Goal: Task Accomplishment & Management: Manage account settings

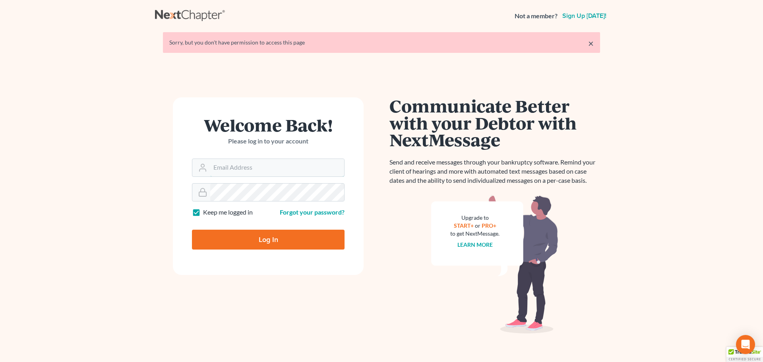
type input "[EMAIL_ADDRESS][DOMAIN_NAME]"
click at [257, 235] on input "Log In" at bounding box center [268, 240] width 153 height 20
type input "Thinking..."
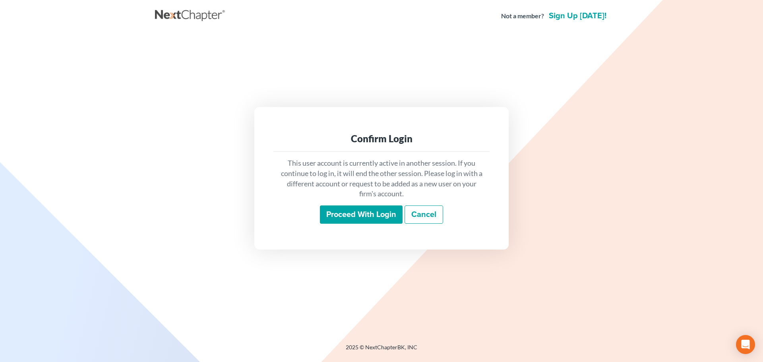
click at [366, 208] on input "Proceed with login" at bounding box center [361, 214] width 83 height 18
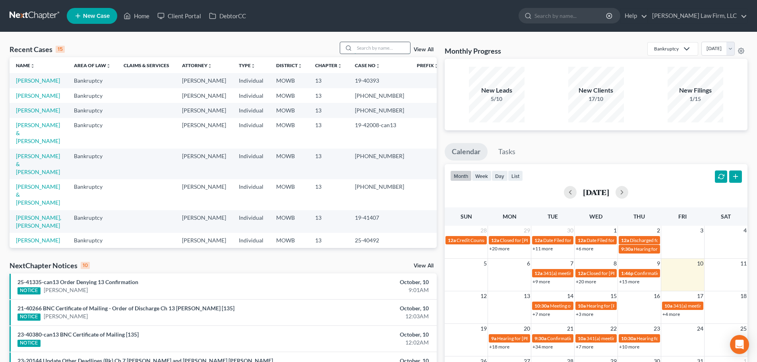
click at [362, 51] on input "search" at bounding box center [382, 48] width 56 height 12
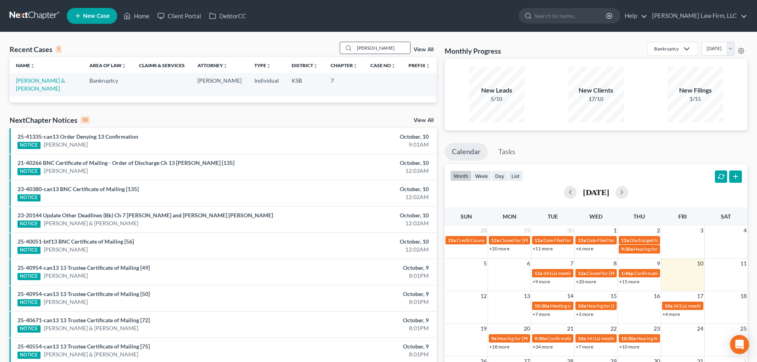
type input "reitmeier"
click at [29, 79] on link "Reitmeier, Kyle & Kelley" at bounding box center [40, 84] width 49 height 15
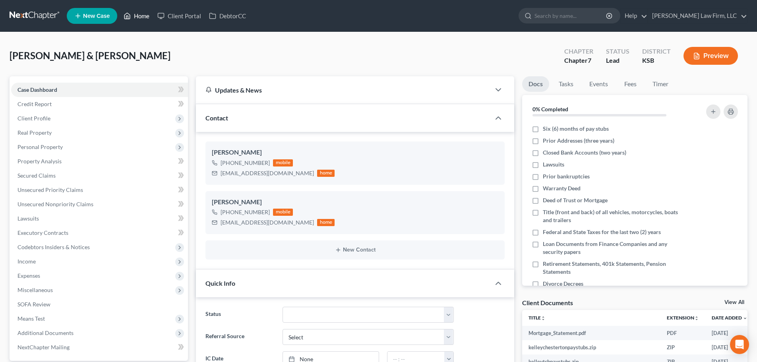
click at [141, 15] on link "Home" at bounding box center [137, 16] width 34 height 14
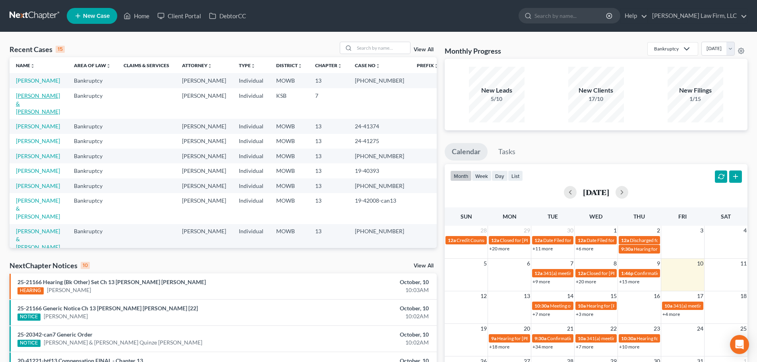
click at [25, 95] on link "Reitmeier, Kyle & Kelley" at bounding box center [38, 103] width 44 height 23
select select "5"
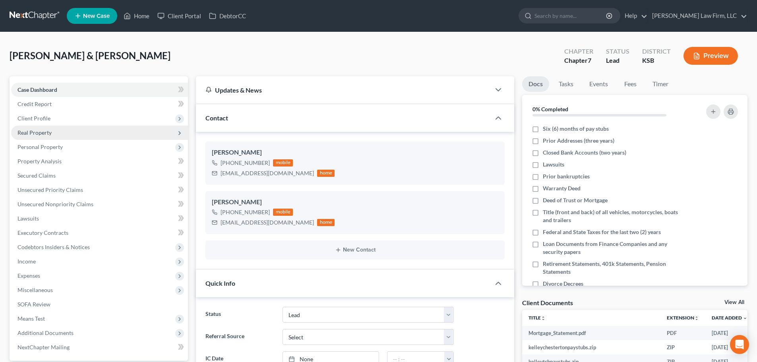
scroll to position [416, 0]
drag, startPoint x: 573, startPoint y: 15, endPoint x: 570, endPoint y: 21, distance: 7.3
click at [573, 15] on input "search" at bounding box center [570, 15] width 73 height 15
click at [139, 16] on link "Home" at bounding box center [137, 16] width 34 height 14
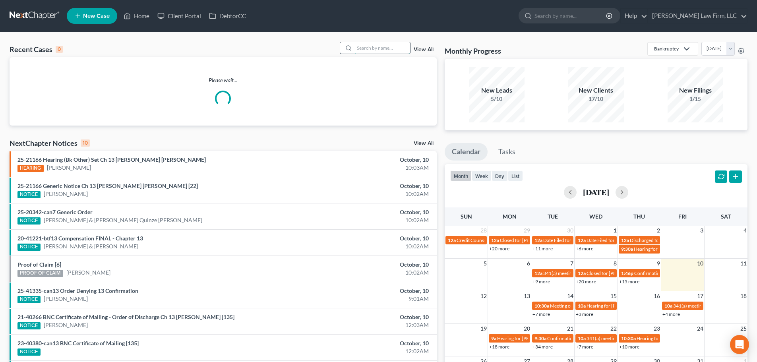
click at [361, 49] on input "search" at bounding box center [382, 48] width 56 height 12
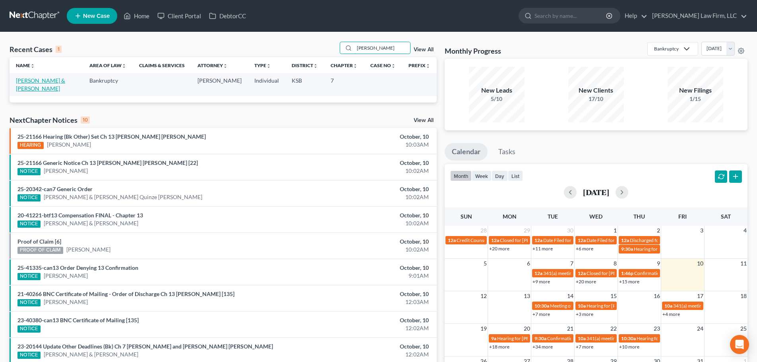
type input "thorman"
click at [32, 80] on link "Thorman, Daniel & Heidi" at bounding box center [40, 84] width 49 height 15
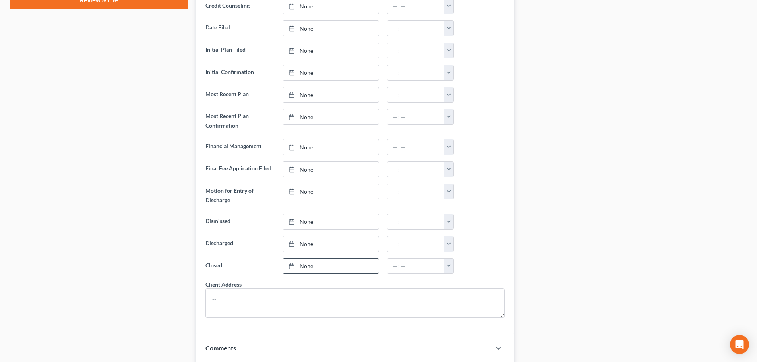
scroll to position [539, 0]
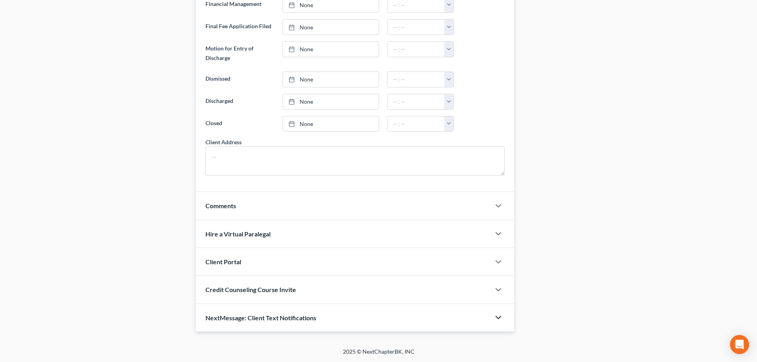
click at [501, 315] on icon "button" at bounding box center [498, 318] width 10 height 10
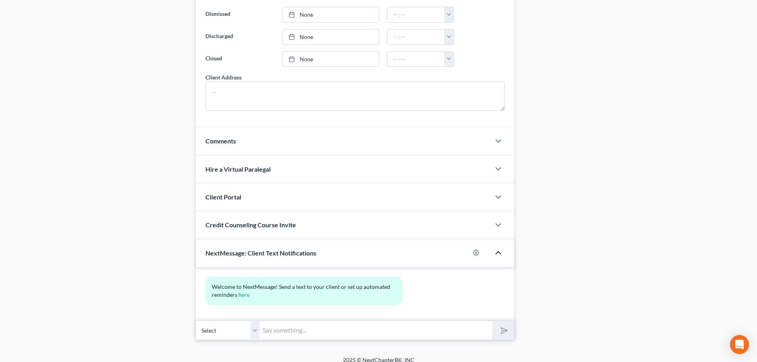
scroll to position [613, 0]
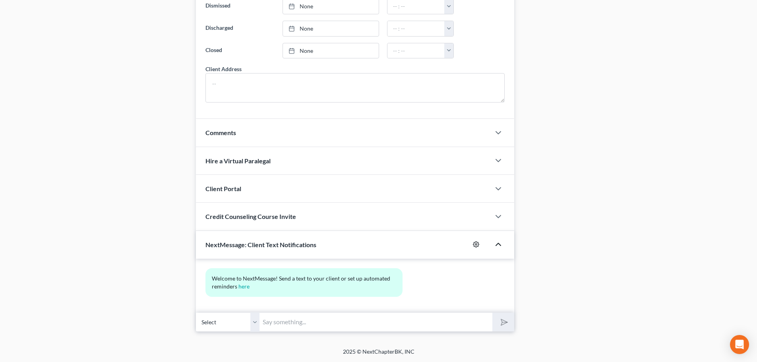
click at [476, 244] on circle "button" at bounding box center [476, 245] width 2 height 2
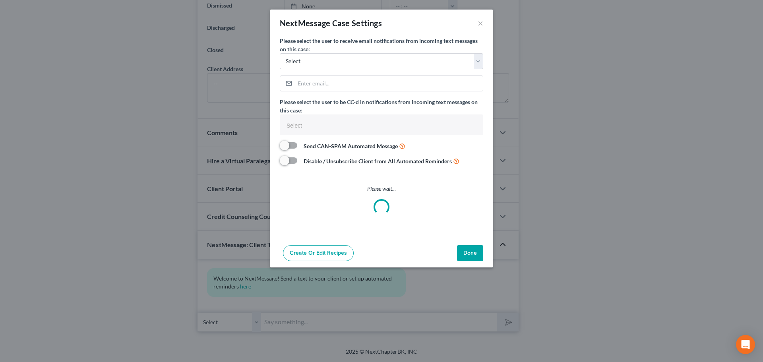
select select
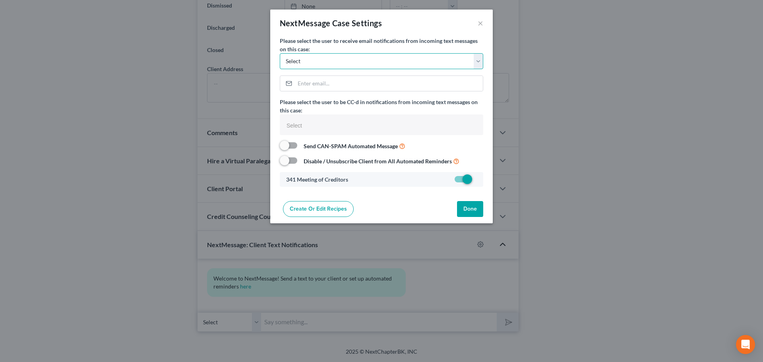
click at [477, 62] on select "Select cmontemayor@saderlawfirm.com bmccormack@saderlawfirm.com cguffey@saderla…" at bounding box center [381, 61] width 203 height 16
select select "3"
click at [280, 53] on select "Select cmontemayor@saderlawfirm.com bmccormack@saderlawfirm.com cguffey@saderla…" at bounding box center [381, 61] width 203 height 16
click at [303, 86] on input "email" at bounding box center [389, 83] width 188 height 15
type input "nsader@saderlawfirm.com"
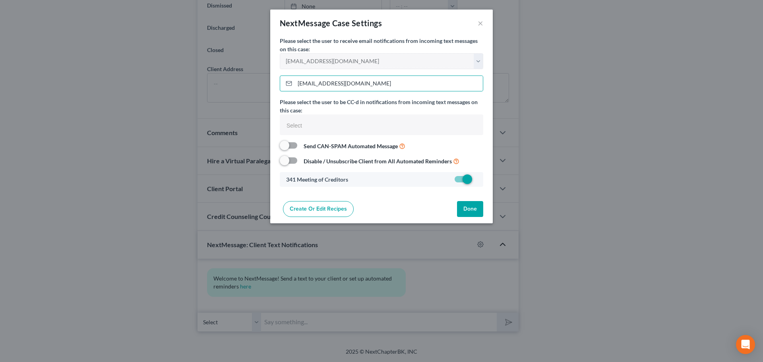
click at [468, 207] on button "Done" at bounding box center [470, 209] width 26 height 16
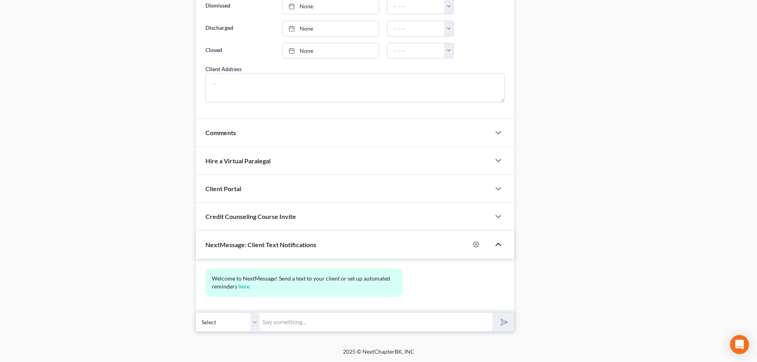
click at [255, 321] on select "Select +1 (816) 808-6305 - Daniel Thorman +1 (816) 419-7306 - Heidi Thorman" at bounding box center [228, 321] width 64 height 19
drag, startPoint x: 265, startPoint y: 321, endPoint x: 251, endPoint y: 321, distance: 13.9
click at [265, 321] on input "text" at bounding box center [375, 321] width 233 height 19
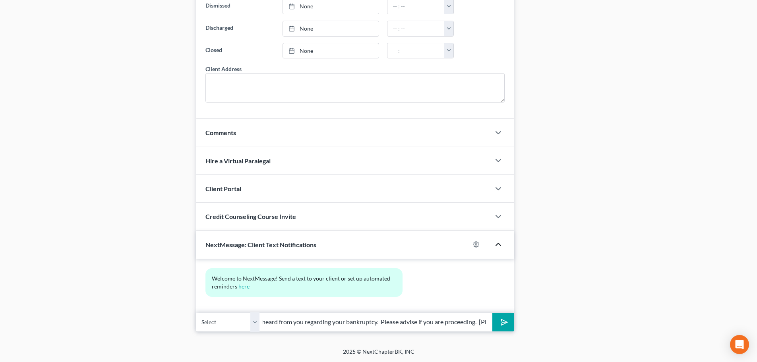
scroll to position [0, 188]
type input "Dan and Heidi: Its been awhile since I have heard from you regarding your bankr…"
click at [253, 320] on select "Select +1 (816) 808-6305 - Daniel Thorman +1 (816) 419-7306 - Heidi Thorman" at bounding box center [228, 321] width 64 height 19
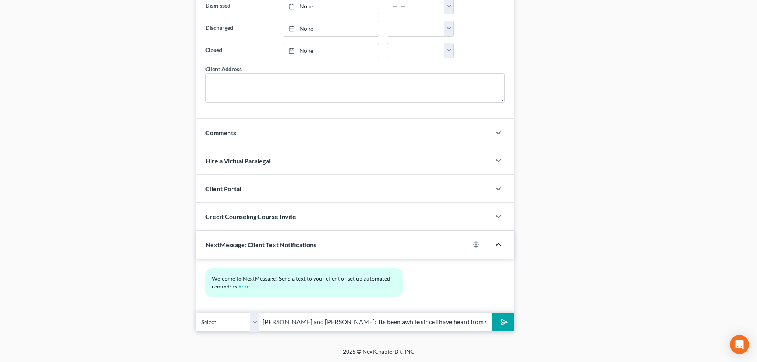
click at [445, 323] on input "Dan and Heidi: Its been awhile since I have heard from you regarding your bankr…" at bounding box center [375, 321] width 233 height 19
click at [503, 318] on icon "submit" at bounding box center [502, 321] width 11 height 11
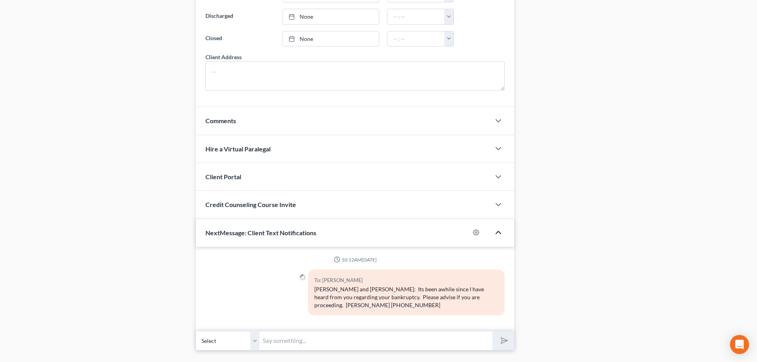
scroll to position [635, 0]
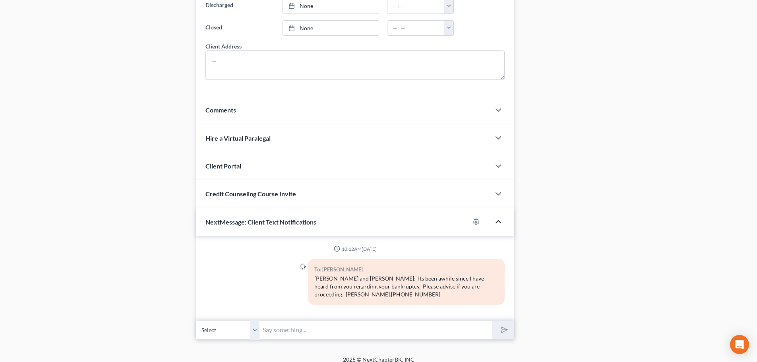
click at [253, 322] on select "Select +1 (816) 808-6305 - Daniel Thorman +1 (816) 419-7306 - Heidi Thorman" at bounding box center [228, 329] width 64 height 19
select select "1"
click at [196, 320] on select "Select +1 (816) 808-6305 - Daniel Thorman +1 (816) 419-7306 - Heidi Thorman" at bounding box center [228, 329] width 64 height 19
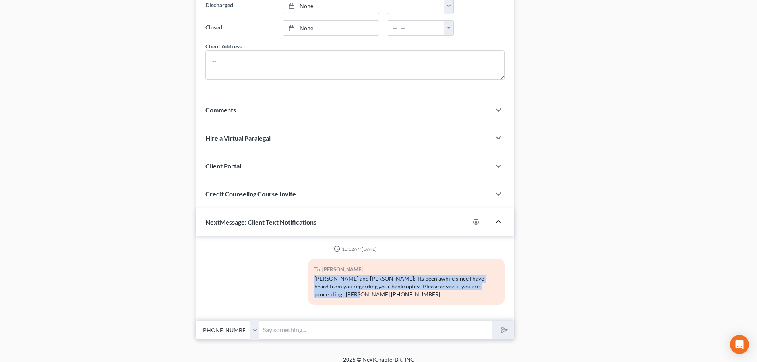
drag, startPoint x: 315, startPoint y: 277, endPoint x: 508, endPoint y: 292, distance: 193.7
click at [508, 292] on div "To: Daniel Thorman Dan and Heidi: Its been awhile since I have heard from you r…" at bounding box center [406, 285] width 205 height 52
copy div "Dan and Heidi: Its been awhile since I have heard from you regarding your bankr…"
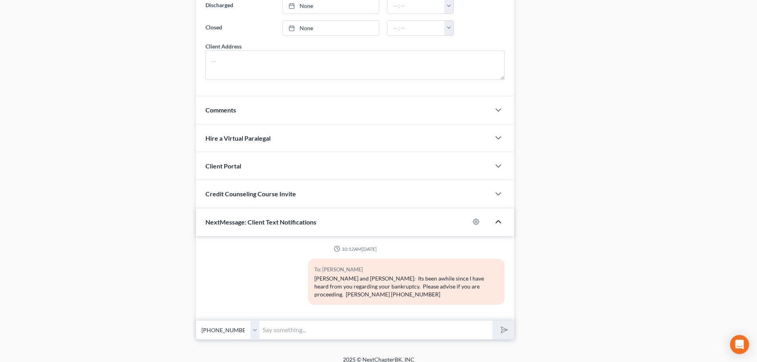
click at [281, 325] on input "text" at bounding box center [375, 329] width 233 height 19
paste input "Dan and Heidi: Its been awhile since I have heard from you regarding your bankr…"
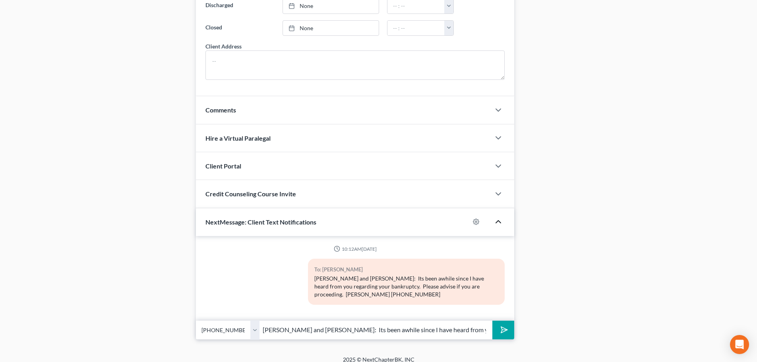
scroll to position [0, 188]
type input "Dan and Heidi: Its been awhile since I have heard from you regarding your bankr…"
click at [503, 325] on polygon "submit" at bounding box center [503, 330] width 10 height 10
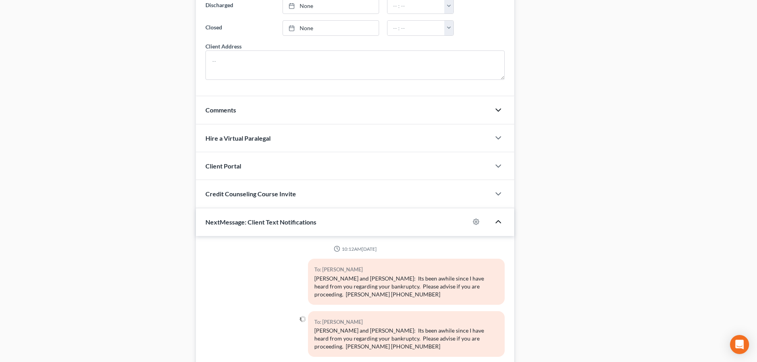
click at [497, 109] on icon "button" at bounding box center [498, 110] width 10 height 10
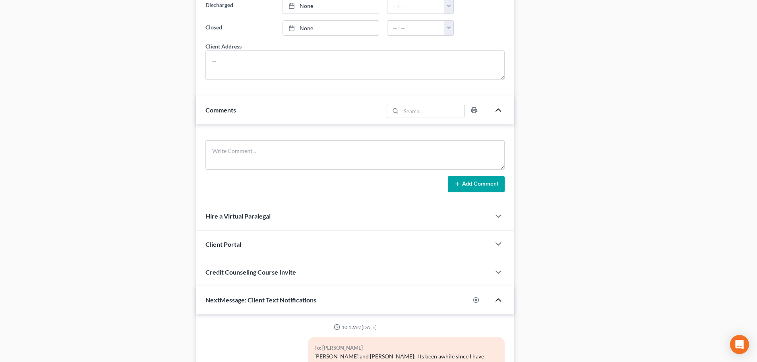
click at [497, 109] on icon "button" at bounding box center [498, 110] width 10 height 10
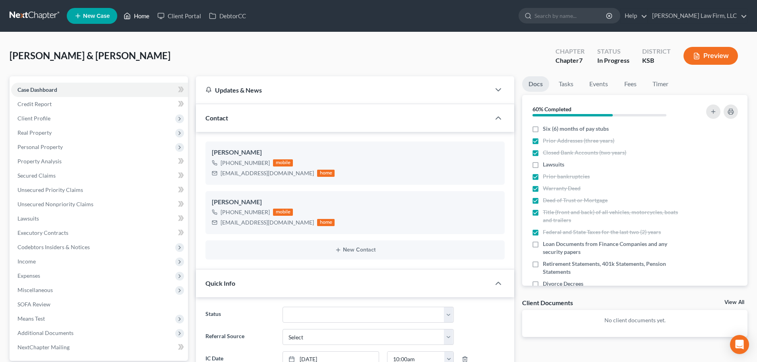
drag, startPoint x: 141, startPoint y: 13, endPoint x: 147, endPoint y: 20, distance: 9.1
click at [141, 13] on link "Home" at bounding box center [137, 16] width 34 height 14
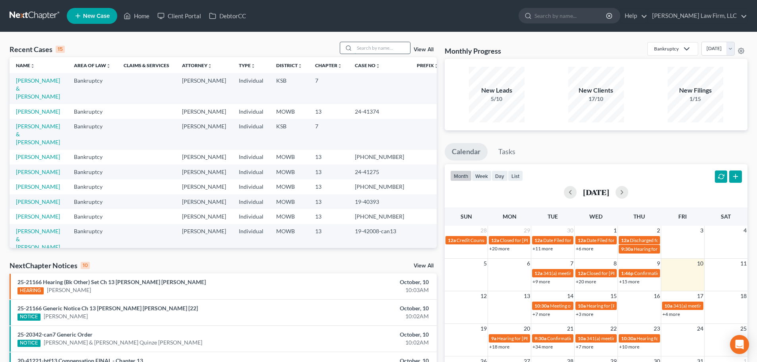
click at [359, 45] on input "search" at bounding box center [382, 48] width 56 height 12
type input "allen"
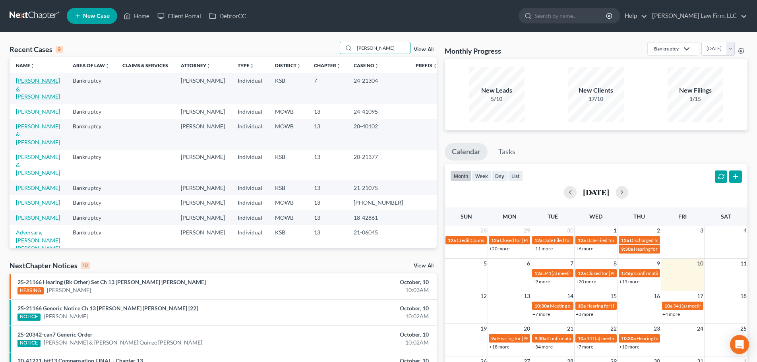
click at [33, 79] on link "Allen, Kent & Abbie" at bounding box center [38, 88] width 44 height 23
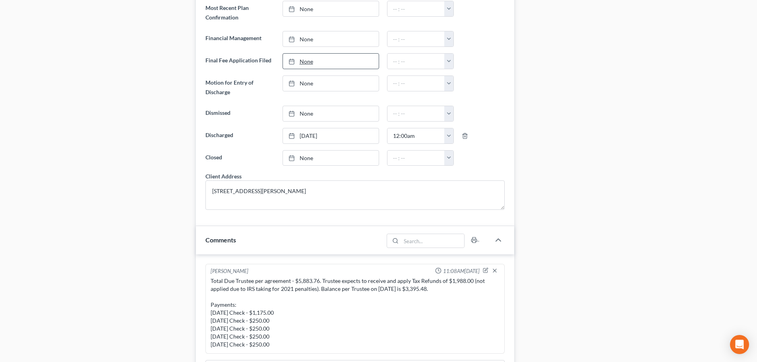
scroll to position [636, 0]
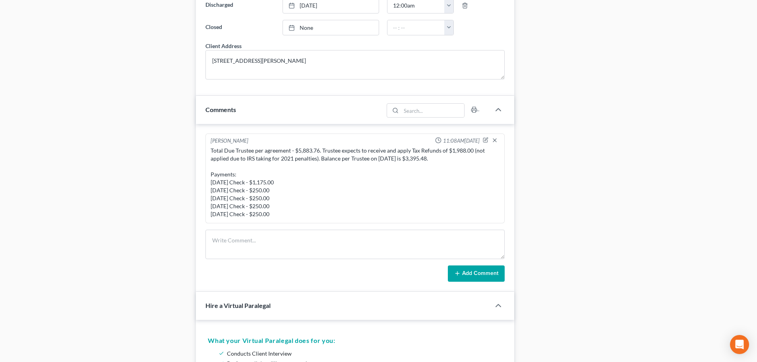
click at [302, 157] on div "Total Due Trustee per agreement - $5,883.76. Trustee expects to receive and app…" at bounding box center [355, 183] width 289 height 72
click at [302, 149] on div "Total Due Trustee per agreement - $5,883.76. Trustee expects to receive and app…" at bounding box center [355, 183] width 289 height 72
click at [485, 139] on icon "button" at bounding box center [486, 140] width 6 height 6
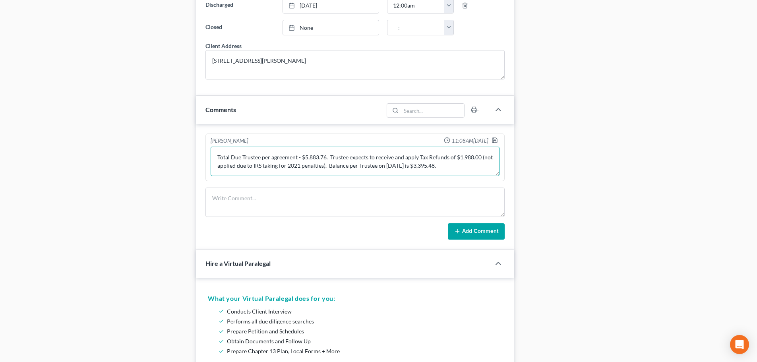
click at [309, 157] on textarea "Total Due Trustee per agreement - $5,883.76. Trustee expects to receive and app…" at bounding box center [355, 161] width 289 height 29
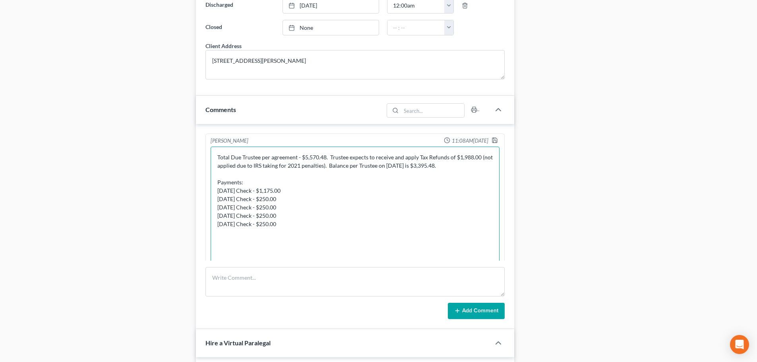
drag, startPoint x: 496, startPoint y: 173, endPoint x: 501, endPoint y: 321, distance: 148.2
click at [501, 321] on div "Neil Sader 11:08AM, 07/02/2025 Total Due Trustee per agreement - $5,883.76. Tru…" at bounding box center [355, 226] width 318 height 205
click at [462, 158] on textarea "Total Due Trustee per agreement - $5,570.48. Trustee expects to receive and app…" at bounding box center [355, 236] width 289 height 178
click at [472, 158] on textarea "Total Due Trustee per agreement - $5,570.48. Trustee expects to receive and app…" at bounding box center [355, 236] width 289 height 178
type textarea "Total Due Trustee per agreement - $5,570.48. Trustee expects to receive and app…"
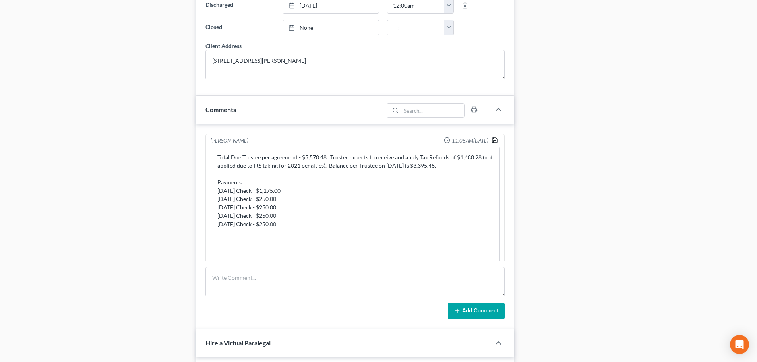
click at [492, 138] on icon "button" at bounding box center [494, 140] width 5 height 5
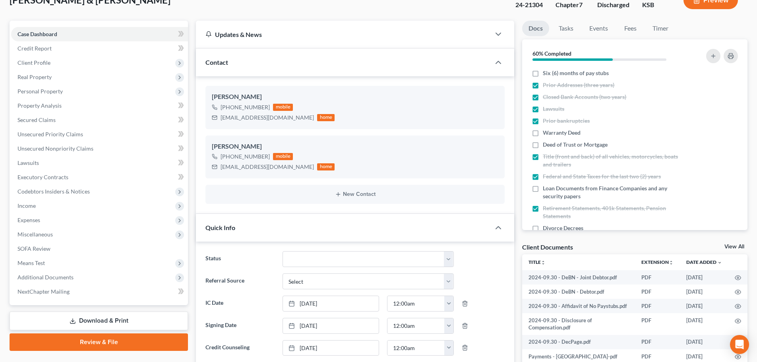
scroll to position [0, 0]
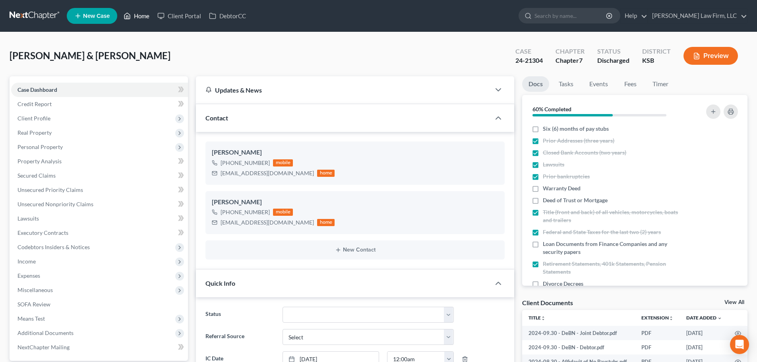
click at [141, 14] on link "Home" at bounding box center [137, 16] width 34 height 14
